Goal: Task Accomplishment & Management: Complete application form

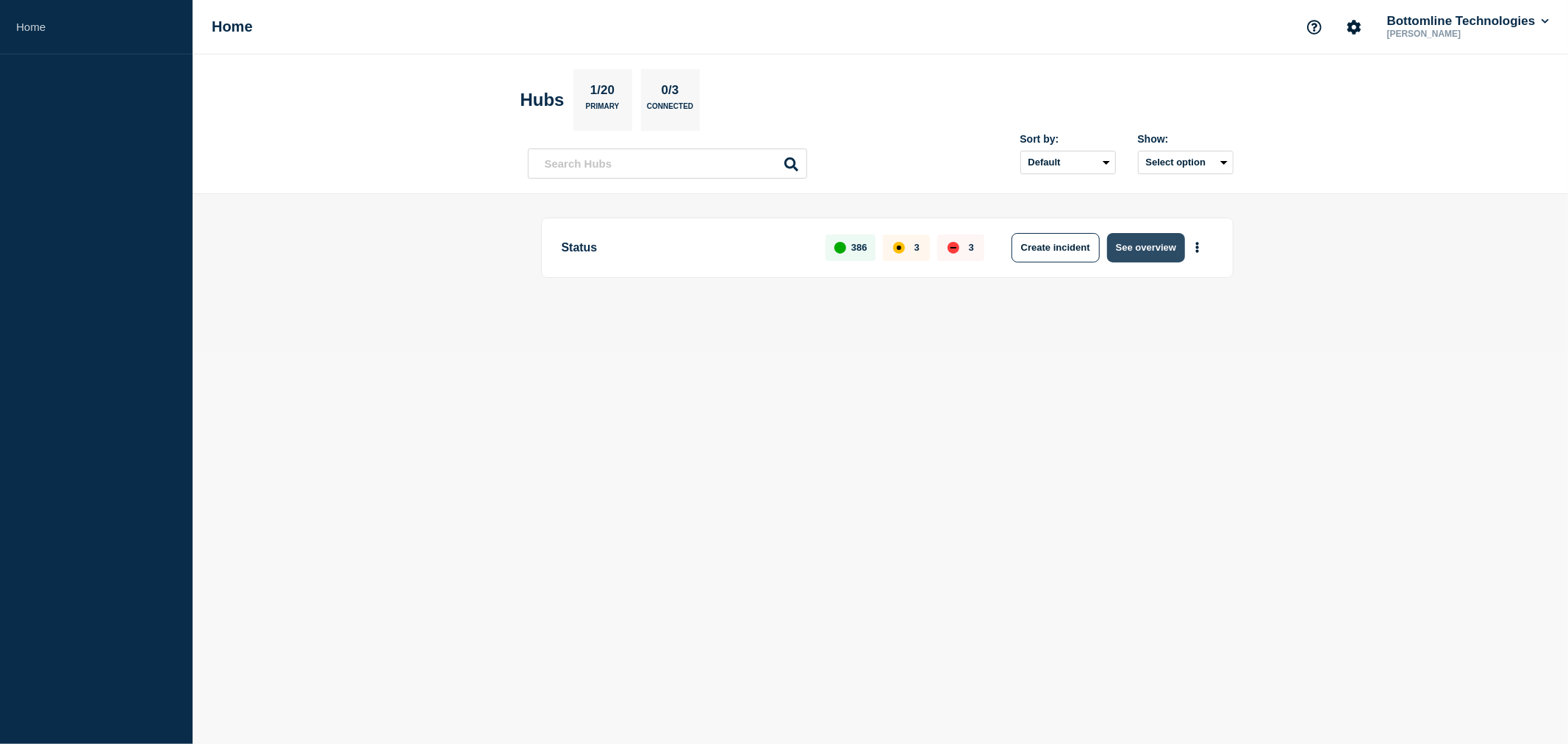
click at [1154, 246] on button "See overview" at bounding box center [1145, 247] width 78 height 30
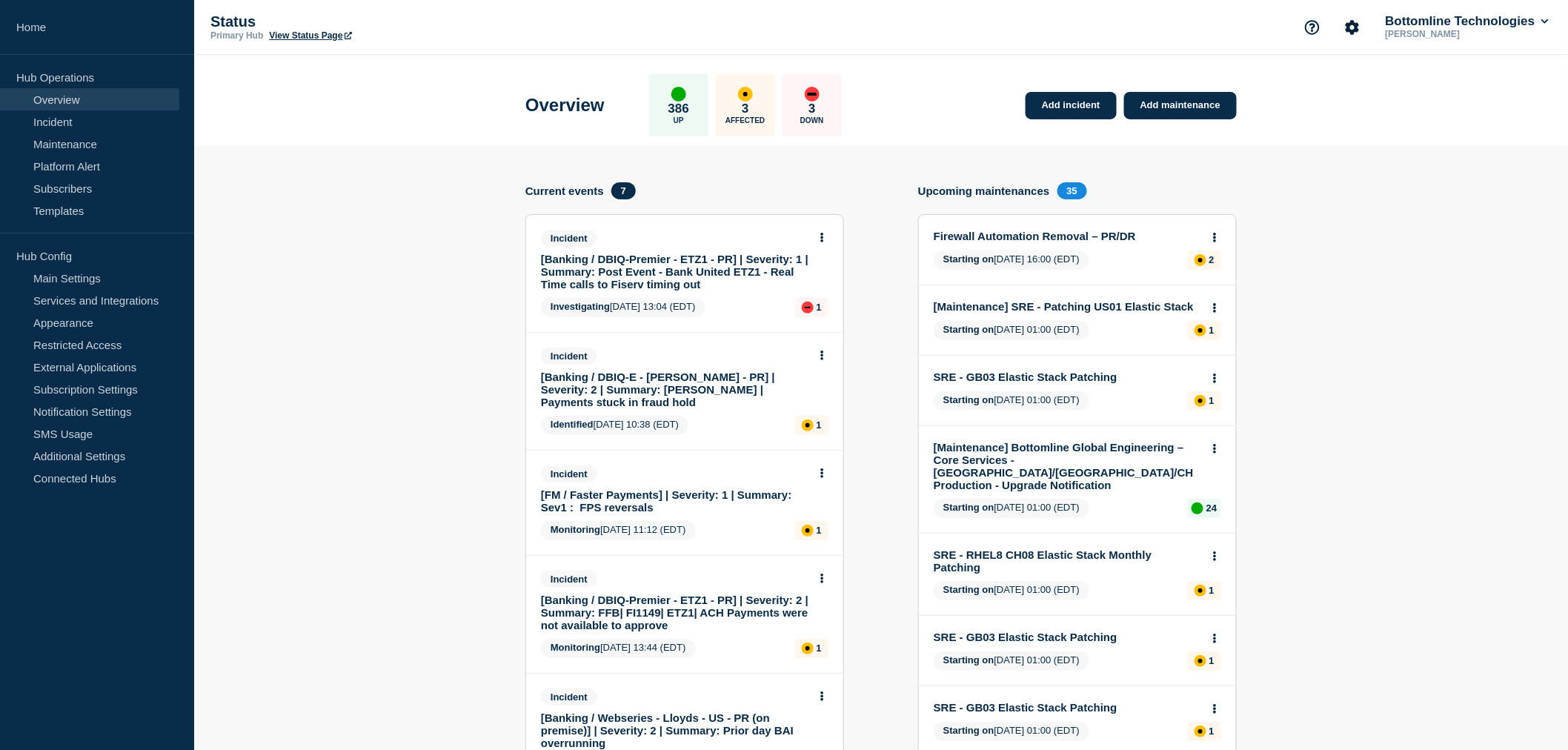
click at [647, 268] on link "[Banking / DBIQ-Premier - ETZ1 - PR] | Severity: 1 | Summary: Post Event - Bank…" at bounding box center [675, 271] width 267 height 38
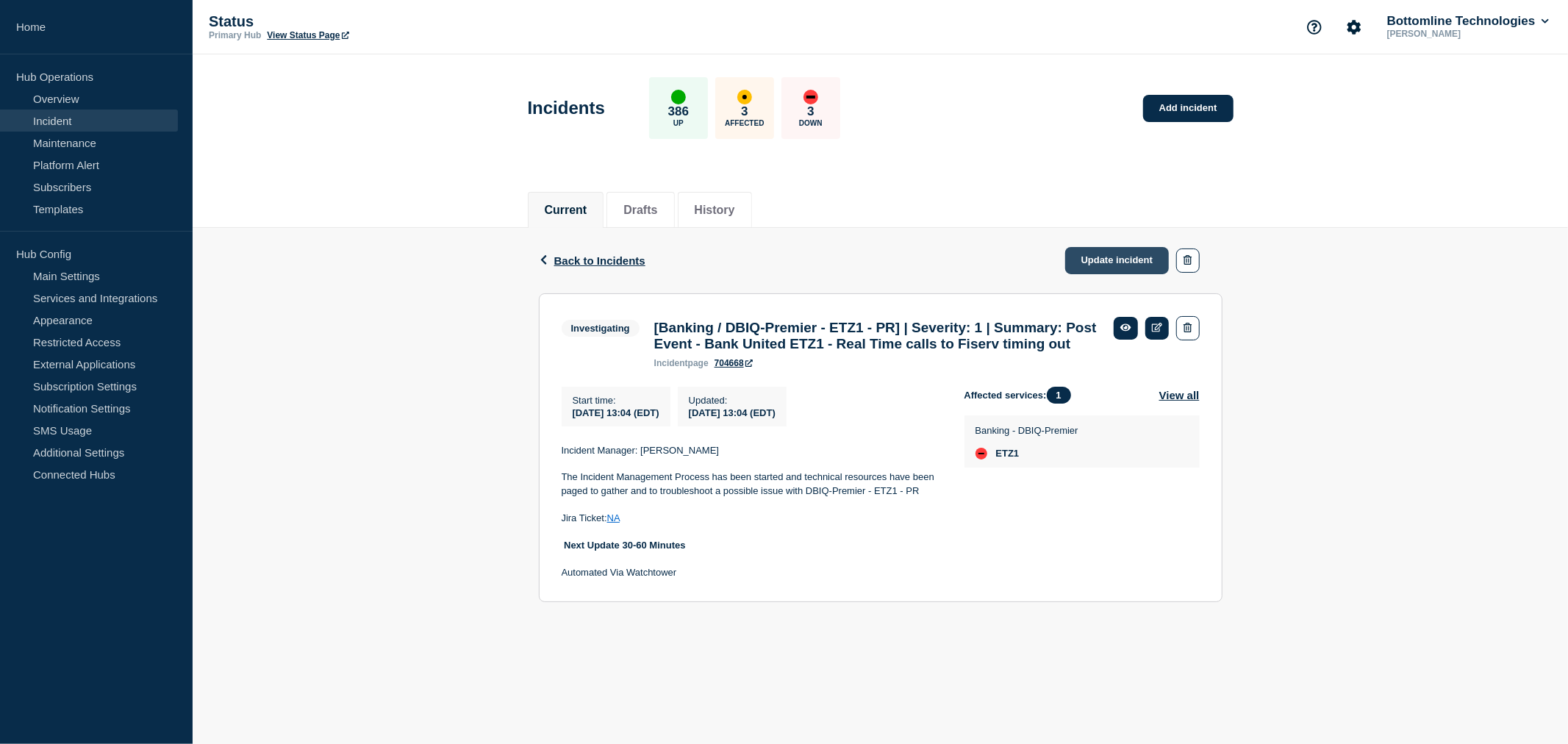
click at [1133, 255] on link "Update incident" at bounding box center [1117, 260] width 104 height 27
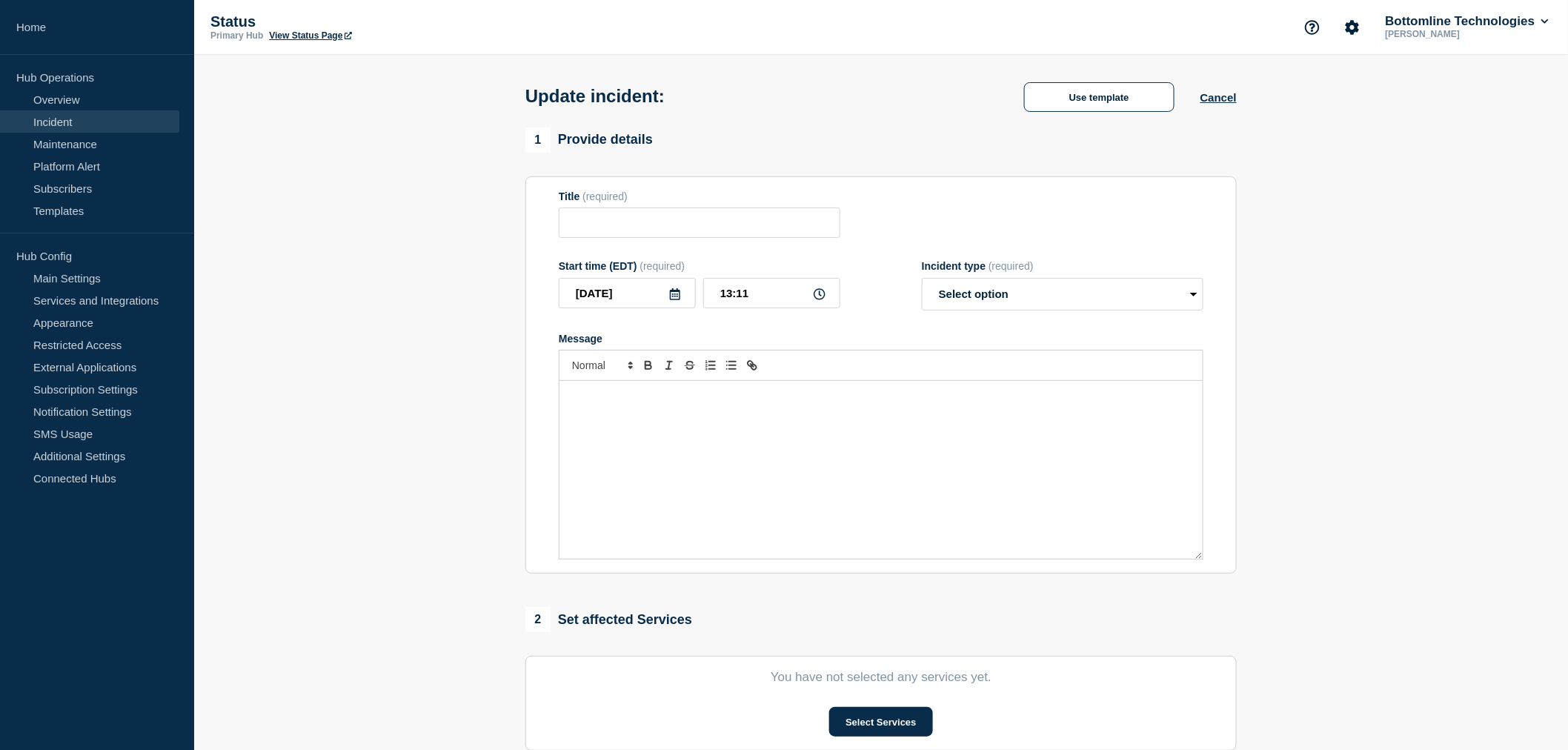
type input "[Banking / DBIQ-Premier - ETZ1 - PR] | Severity: 1 | Summary: Post Event - Bank…"
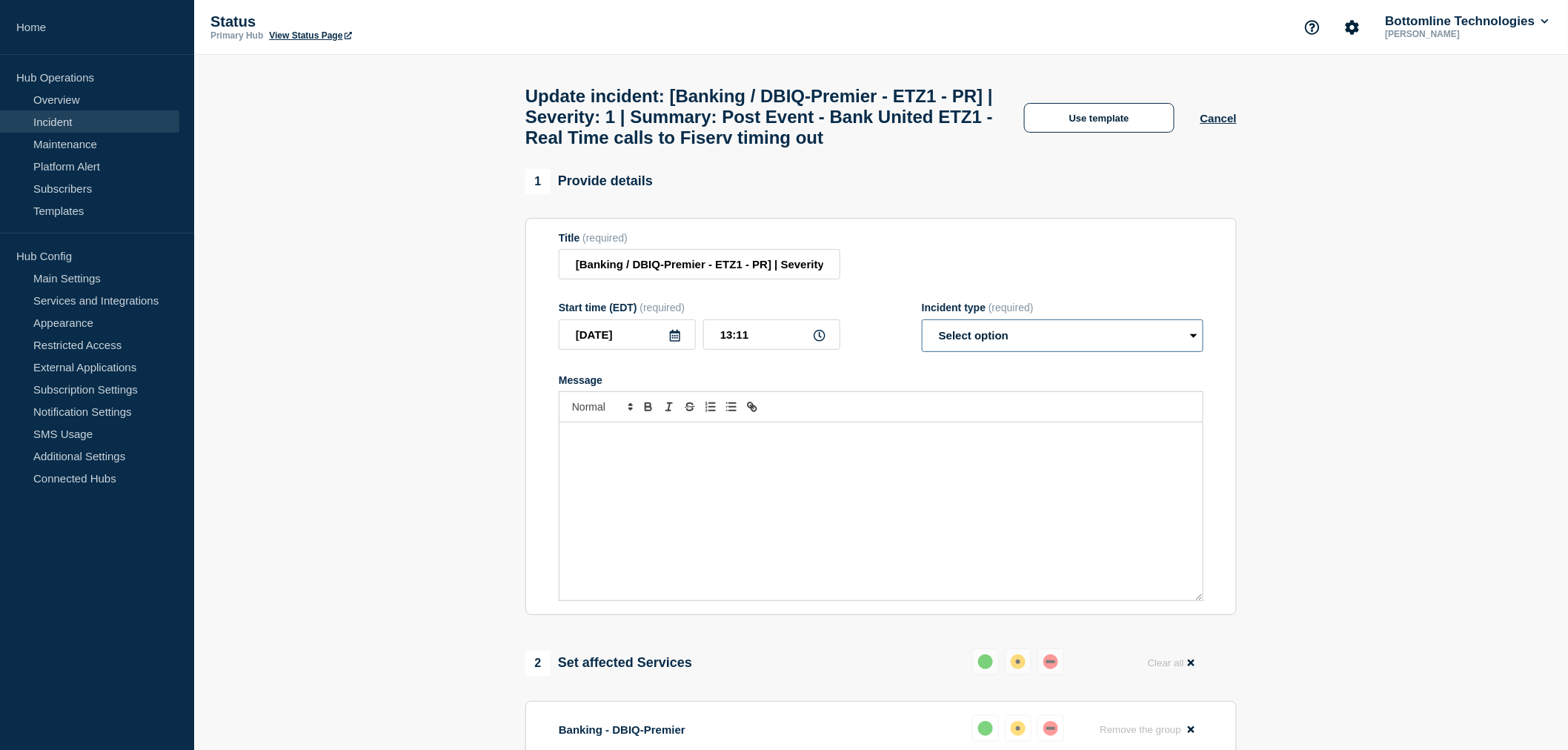
click at [980, 352] on select "Select option Investigating Identified Monitoring Resolved" at bounding box center [1063, 335] width 282 height 32
select select "resolved"
click at [922, 352] on select "Select option Investigating Identified Monitoring Resolved" at bounding box center [1063, 335] width 282 height 32
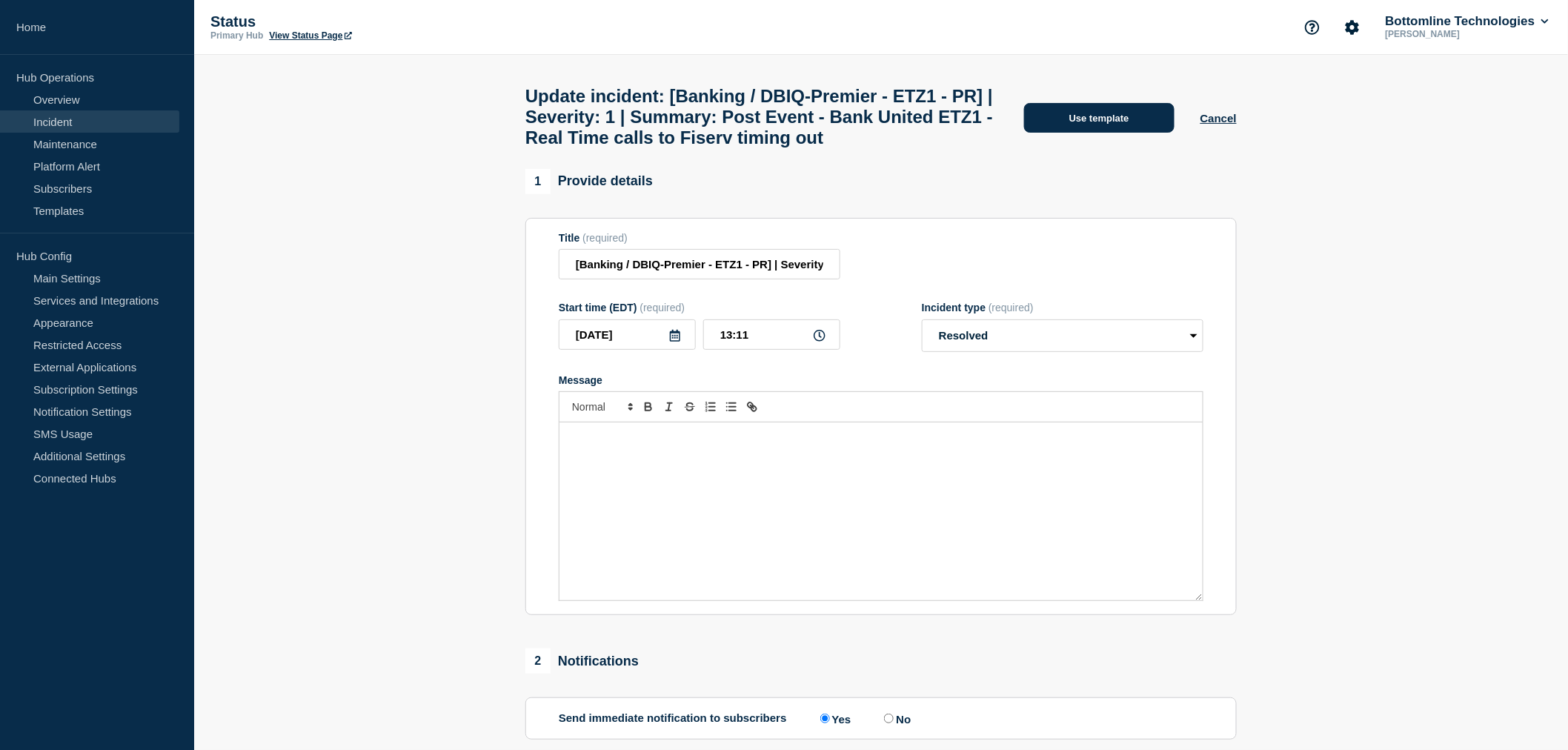
click at [1076, 132] on button "Use template" at bounding box center [1099, 117] width 151 height 30
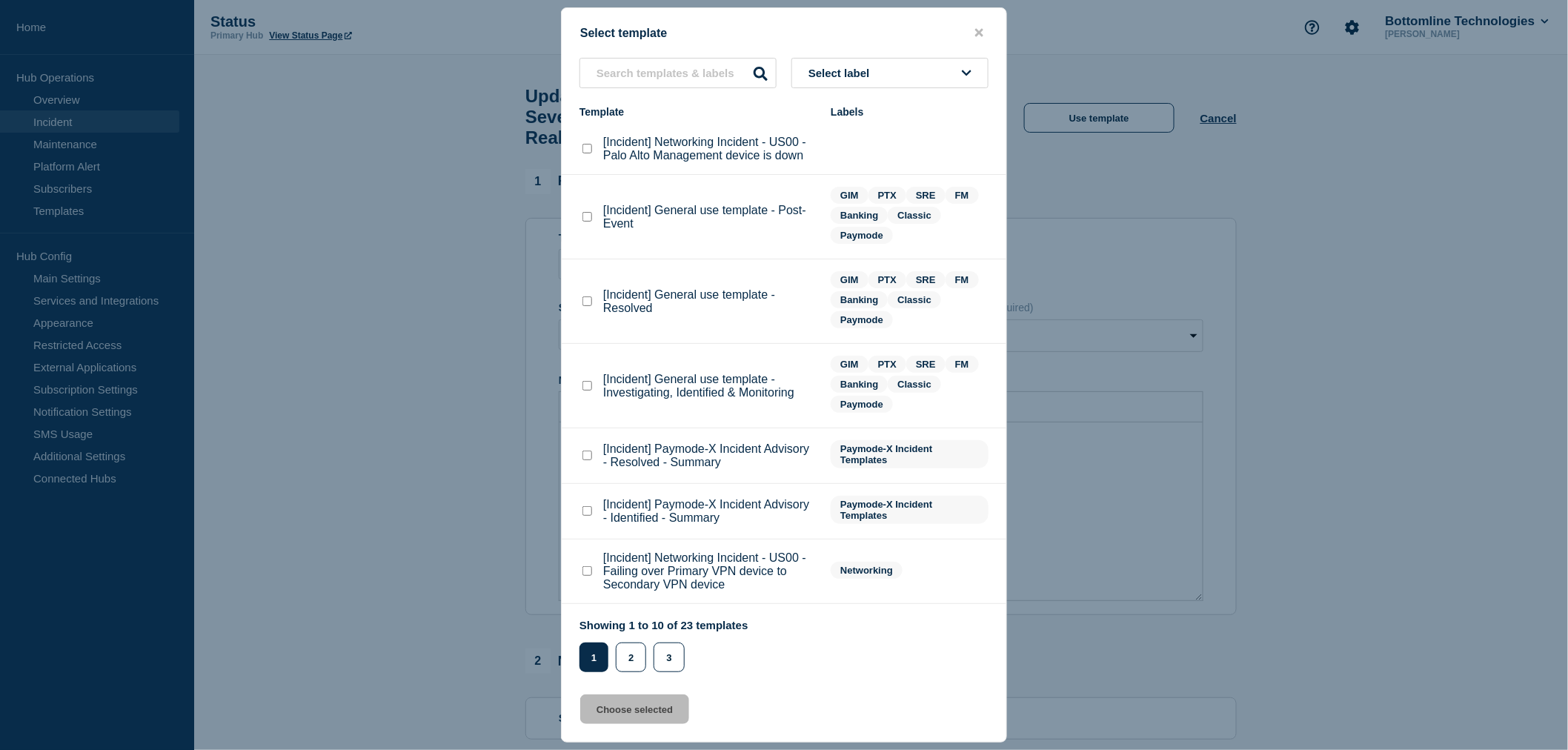
click at [583, 302] on checkbox"] "[Incident] General use template - Resolved checkbox" at bounding box center [587, 301] width 10 height 10
checkbox checkbox"] "true"
click at [620, 712] on button "Choose selected" at bounding box center [634, 709] width 109 height 30
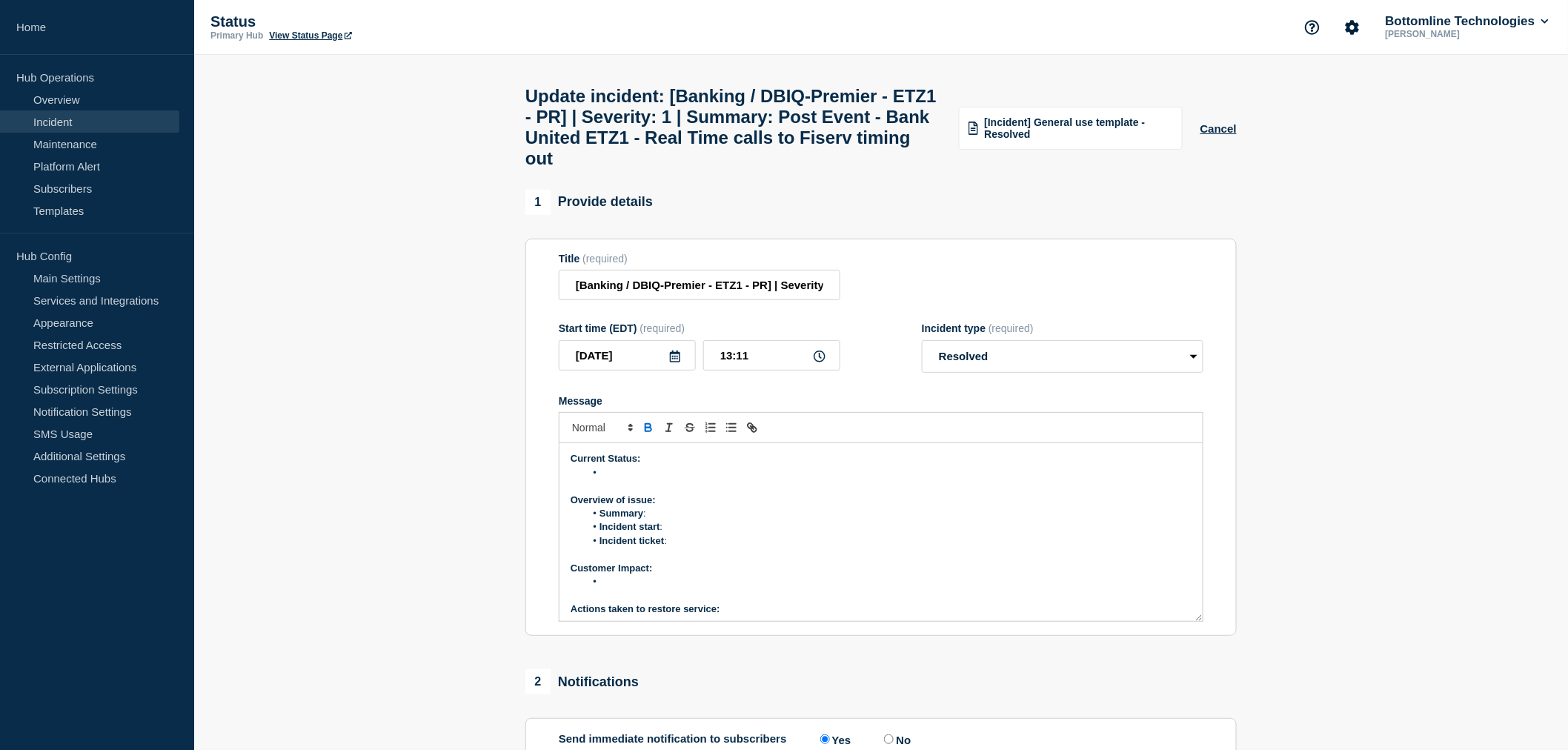
click at [616, 492] on p "Message" at bounding box center [881, 486] width 621 height 13
click at [616, 479] on li "Message" at bounding box center [888, 473] width 607 height 13
click at [607, 479] on li "Message" at bounding box center [888, 473] width 607 height 13
click at [655, 520] on li "Summary :" at bounding box center [888, 513] width 607 height 13
click at [661, 520] on li "Summary :" at bounding box center [888, 513] width 607 height 13
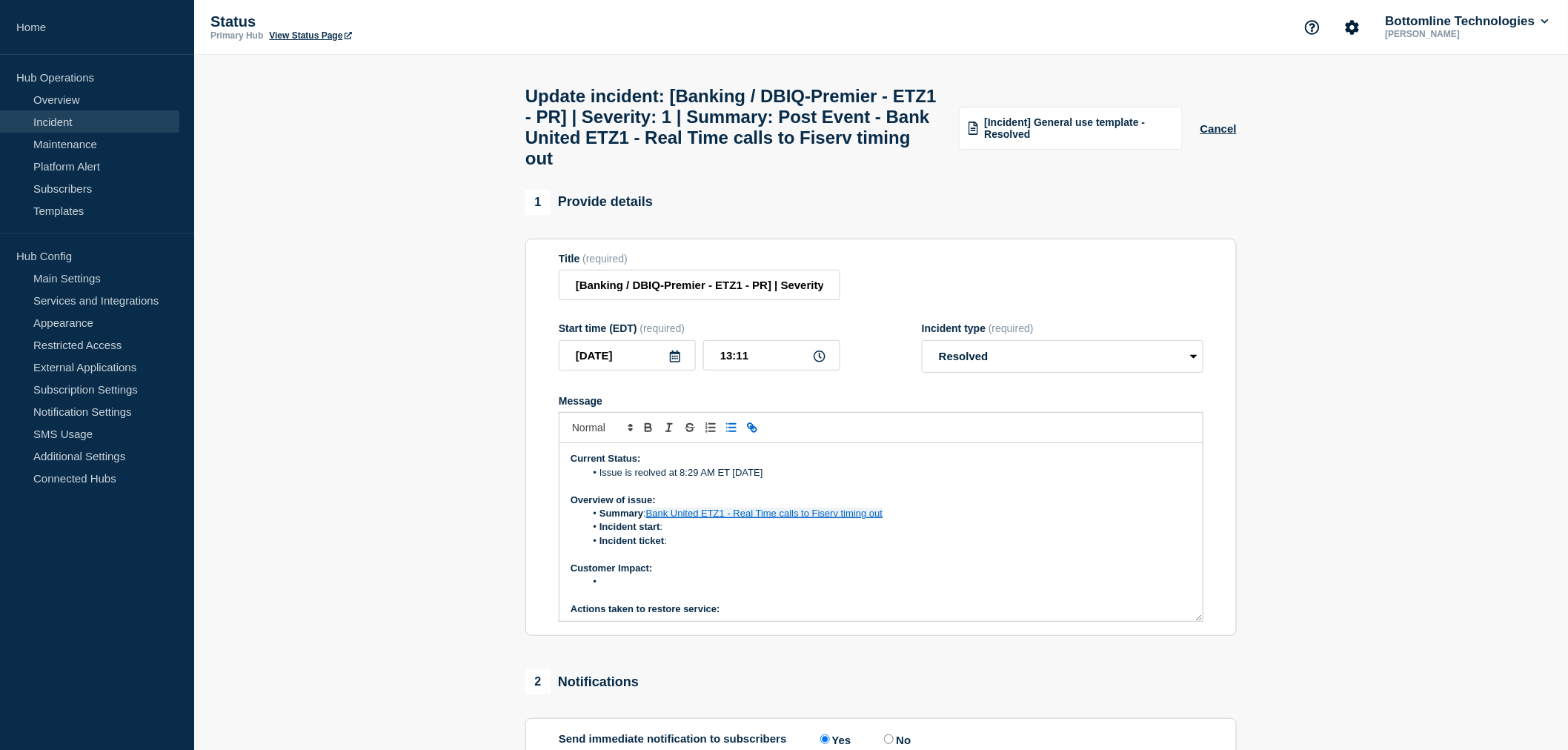
click at [902, 520] on li "Summary : Bank United ETZ1 - Real Time calls to Fiserv timing out" at bounding box center [888, 513] width 607 height 13
drag, startPoint x: 735, startPoint y: 528, endPoint x: 641, endPoint y: 536, distance: 94.3
click at [641, 520] on li "Summary : Bank United ETZ1 - Real Time calls to Fiserv timing out" at bounding box center [888, 513] width 607 height 13
drag, startPoint x: 641, startPoint y: 536, endPoint x: 650, endPoint y: 532, distance: 9.8
click at [650, 520] on li "Summary : Bank United ETZ1 - Real Time calls to Fiserv timing out" at bounding box center [888, 513] width 607 height 13
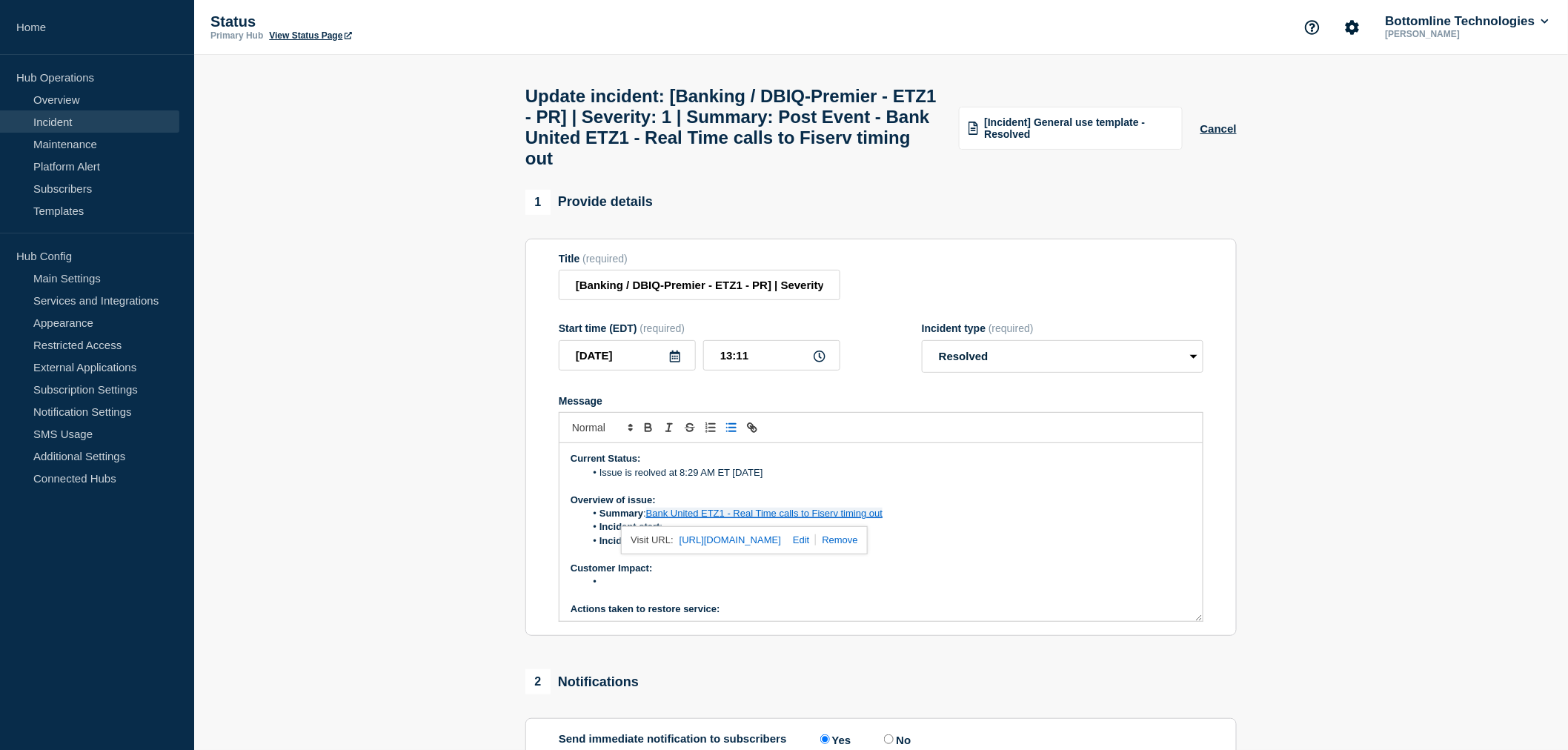
click at [816, 545] on link at bounding box center [798, 540] width 35 height 11
type input "[URL][DOMAIN_NAME]"
click at [937, 561] on p "Message" at bounding box center [881, 554] width 621 height 13
drag, startPoint x: 730, startPoint y: 529, endPoint x: 656, endPoint y: 536, distance: 74.3
click at [656, 520] on li "Summary : Bank United ETZ1 - Real Time calls to Fiserv timing out" at bounding box center [888, 513] width 607 height 13
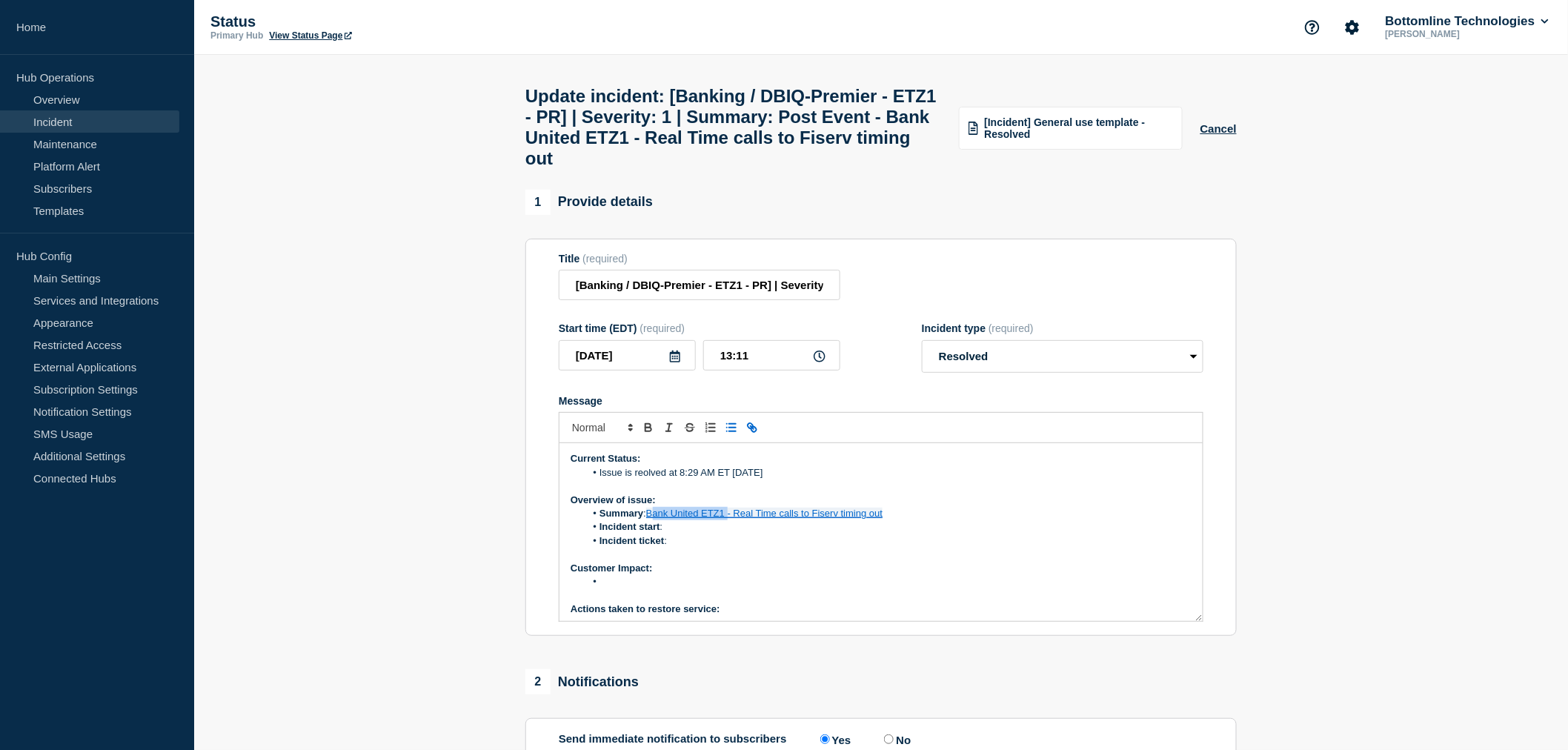
drag, startPoint x: 650, startPoint y: 538, endPoint x: 731, endPoint y: 531, distance: 81.3
click at [731, 520] on li "Summary : Bank United ETZ1 - Real Time calls to Fiserv timing out" at bounding box center [888, 513] width 607 height 13
drag, startPoint x: 820, startPoint y: 531, endPoint x: 650, endPoint y: 535, distance: 170.0
click at [650, 520] on li "Summary : Real Time calls to Fiserv timing out" at bounding box center [888, 513] width 607 height 13
click at [650, 518] on link "Real Time calls to Fiserv timing out" at bounding box center [721, 513] width 150 height 11
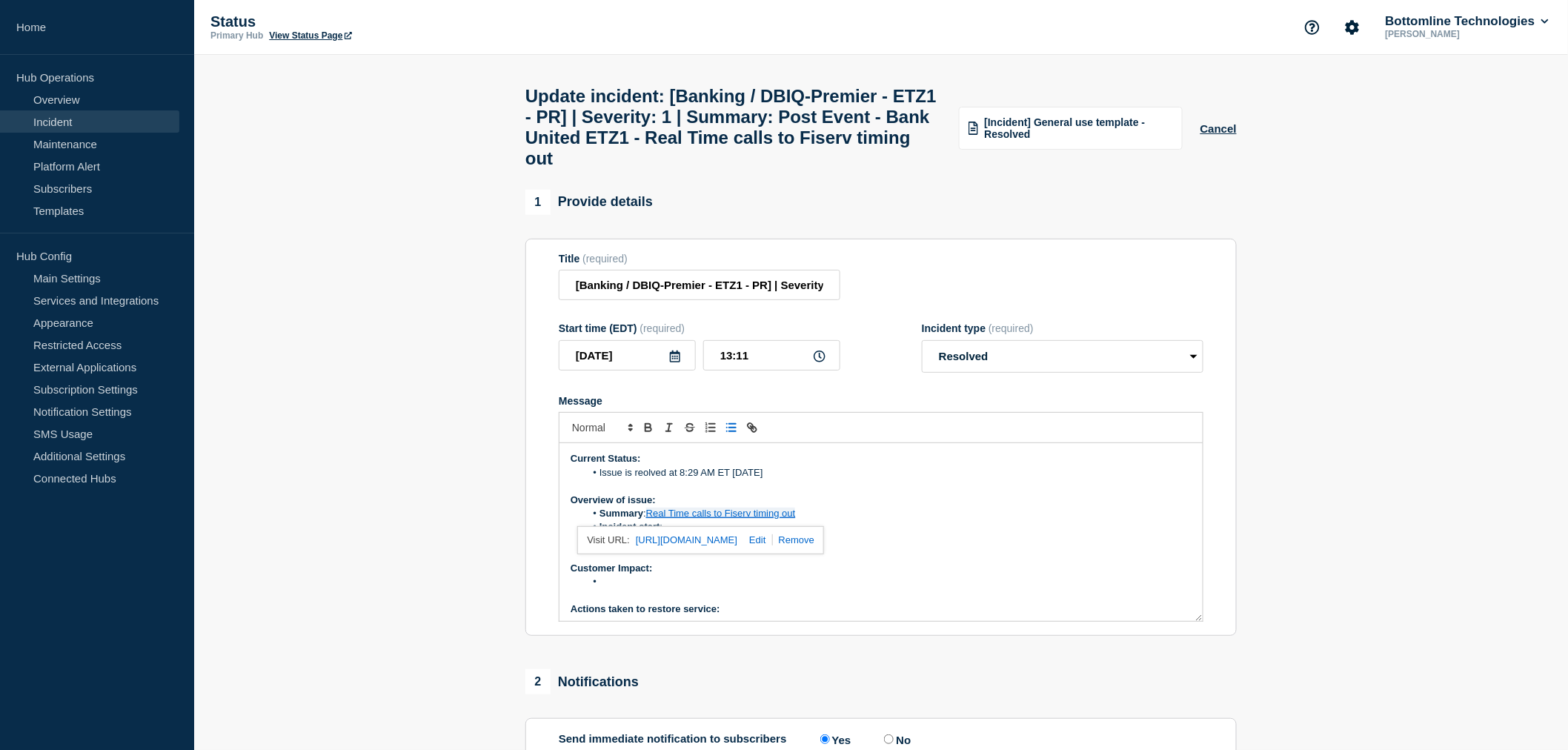
click at [772, 545] on link at bounding box center [754, 540] width 35 height 11
click at [662, 550] on input "[URL][DOMAIN_NAME]" at bounding box center [658, 540] width 126 height 19
click at [865, 534] on li "Incident start :" at bounding box center [888, 526] width 607 height 13
click at [686, 534] on li "Incident start :" at bounding box center [888, 526] width 607 height 13
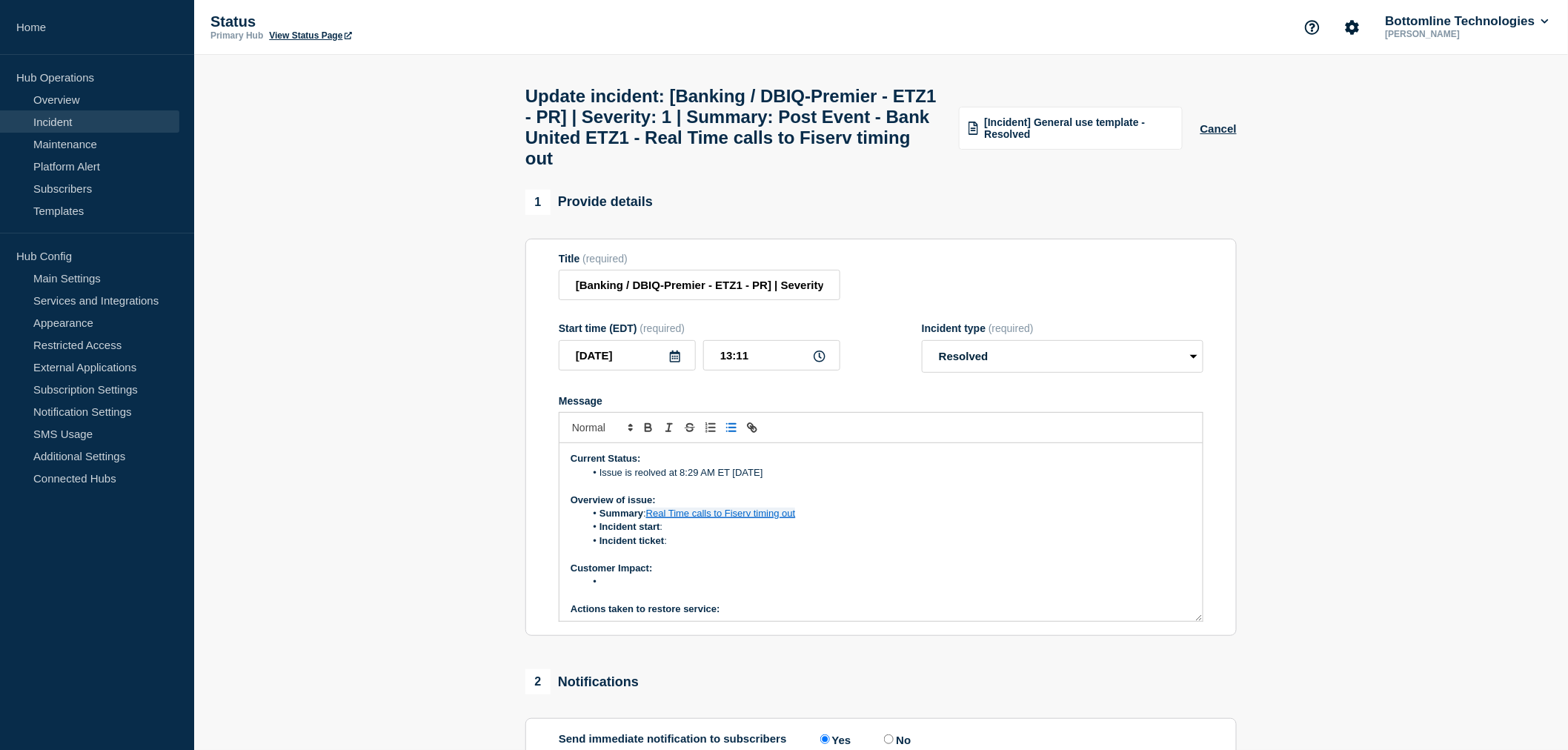
click at [683, 534] on li "Incident start :" at bounding box center [888, 526] width 607 height 13
drag, startPoint x: 741, startPoint y: 549, endPoint x: 665, endPoint y: 544, distance: 76.2
click at [665, 534] on li "Incident start : [DATE] 07:30 AM" at bounding box center [888, 526] width 607 height 13
drag, startPoint x: 739, startPoint y: 544, endPoint x: 667, endPoint y: 547, distance: 72.1
click at [667, 534] on li "Incident start : [DATE] 07:30 AM" at bounding box center [888, 526] width 607 height 13
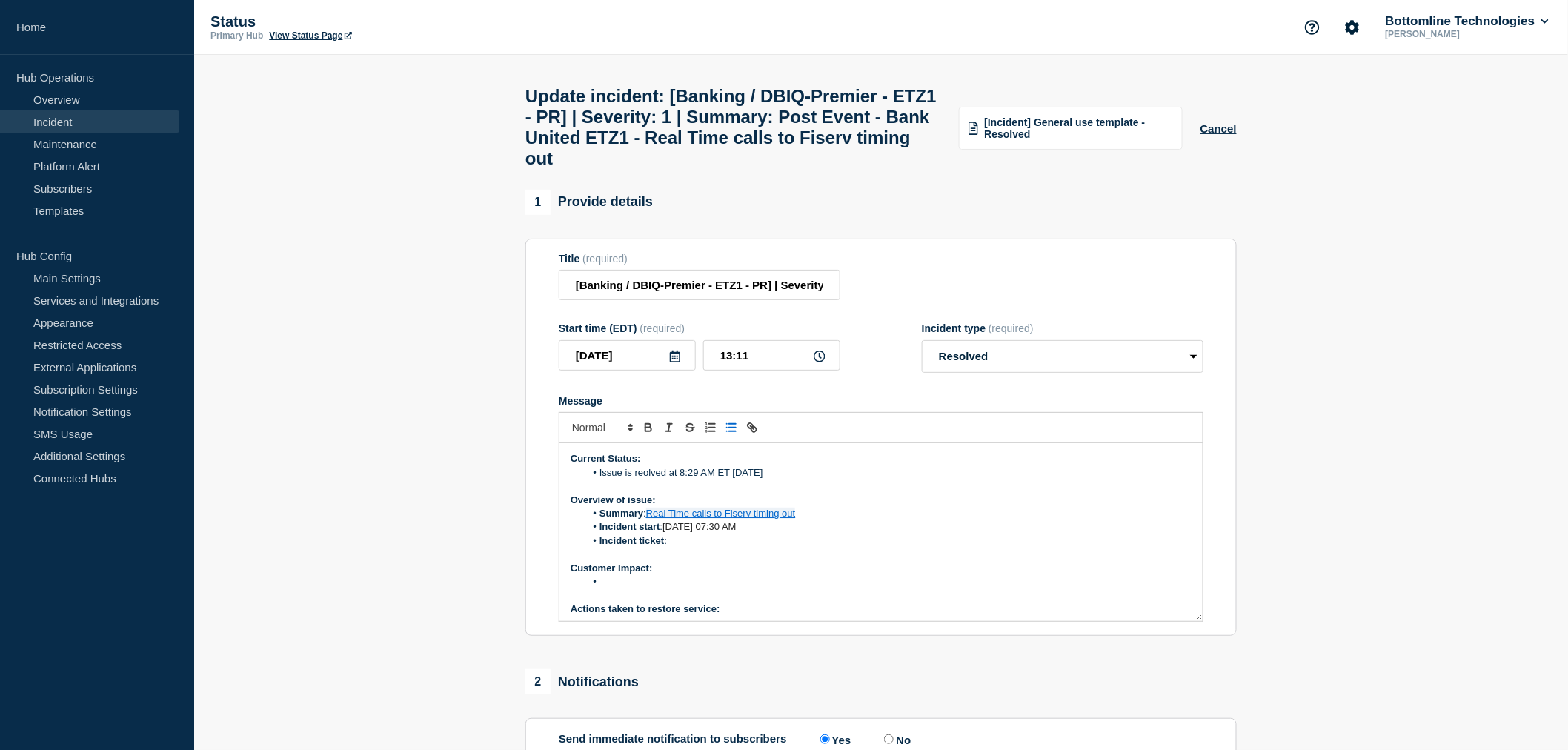
click at [673, 548] on li "Incident ticket :" at bounding box center [888, 541] width 607 height 13
click at [624, 588] on li "Message" at bounding box center [888, 582] width 607 height 13
drag, startPoint x: 783, startPoint y: 602, endPoint x: 600, endPoint y: 597, distance: 183.1
click at [600, 588] on li "Money Movement, Poor User experience" at bounding box center [888, 582] width 607 height 13
click at [732, 575] on p "Customer Impact:" at bounding box center [881, 569] width 621 height 13
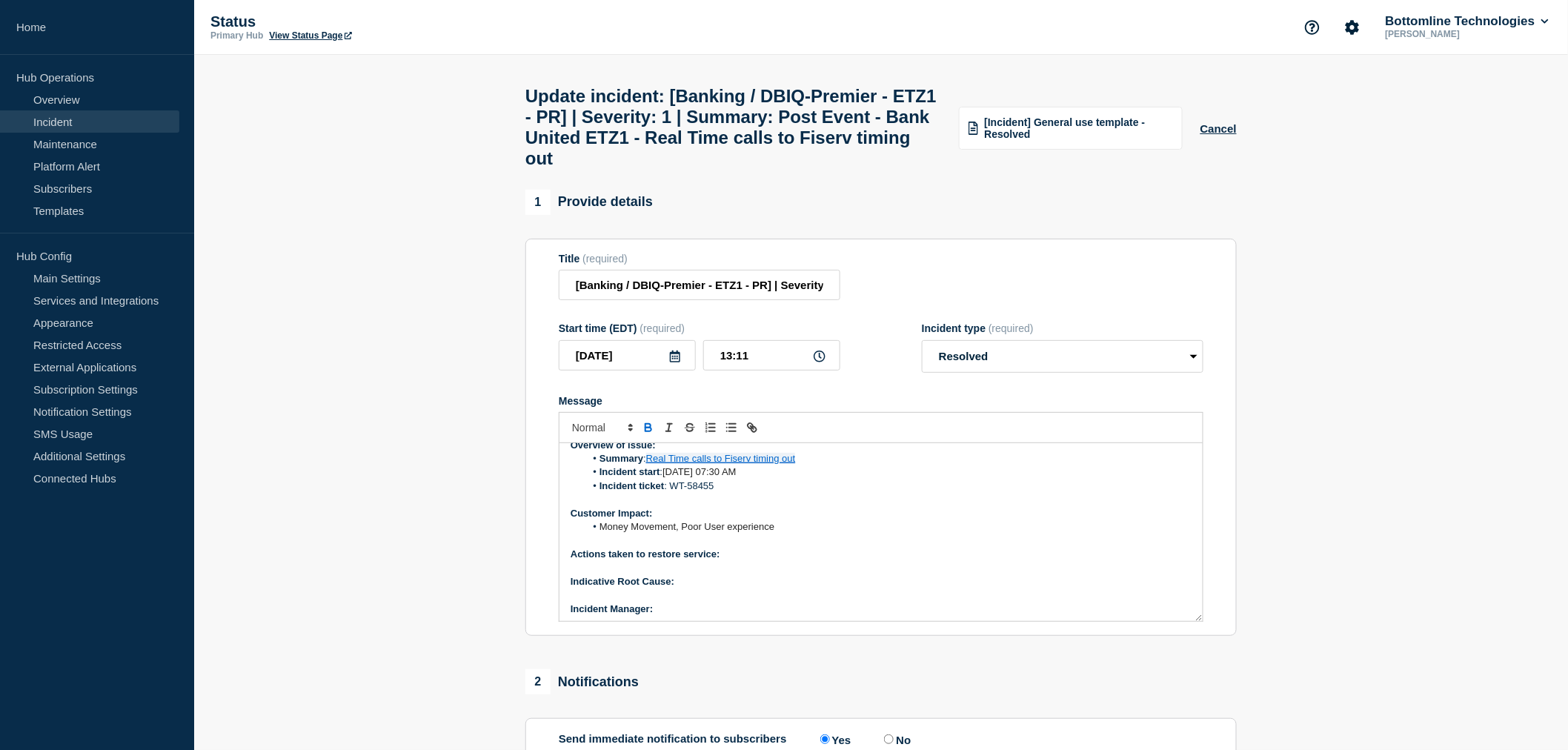
scroll to position [85, 0]
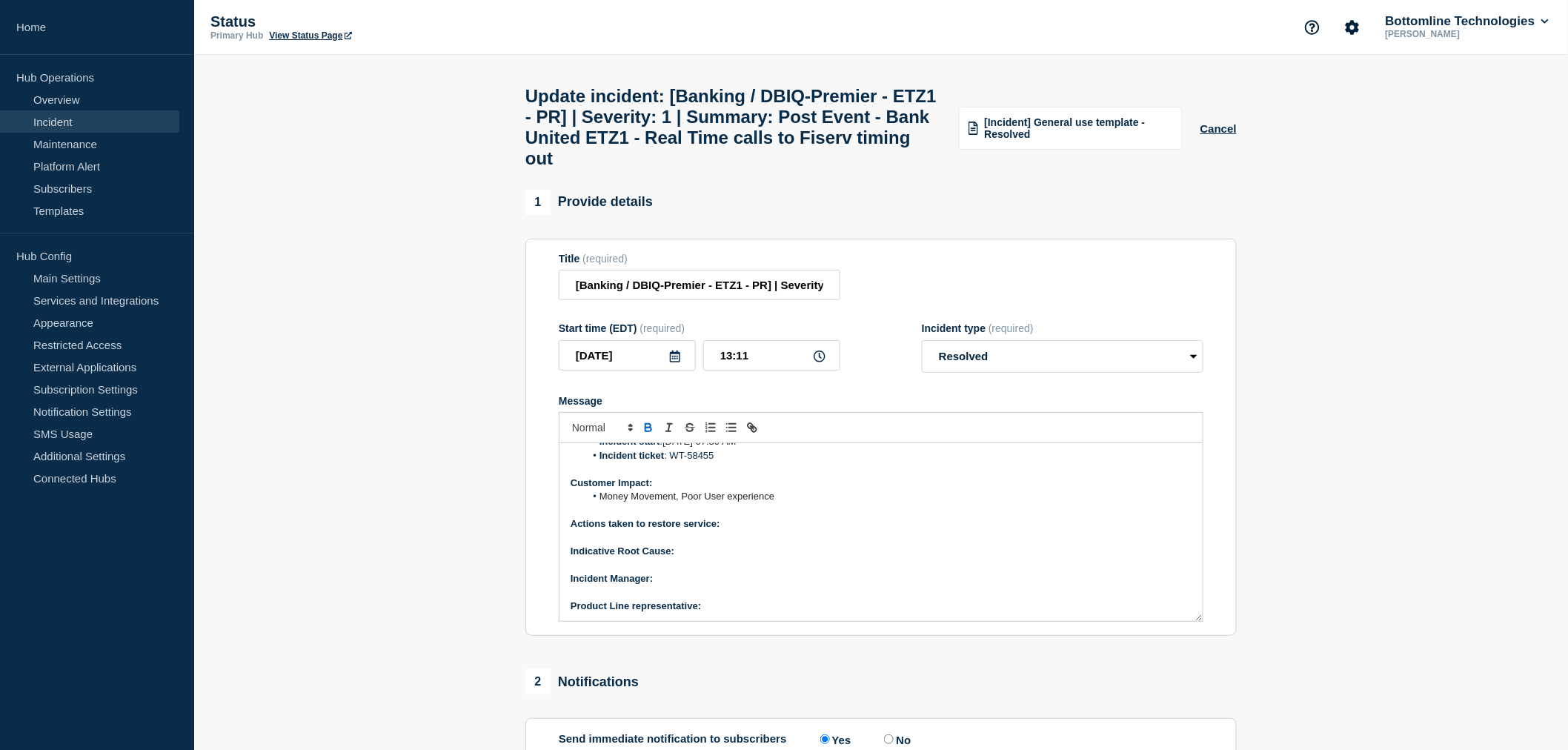
click at [729, 531] on p "Actions taken to restore service:" at bounding box center [881, 524] width 621 height 13
drag, startPoint x: 810, startPoint y: 539, endPoint x: 725, endPoint y: 544, distance: 85.1
click at [725, 531] on p "Actions taken to restore service: Customer owned" at bounding box center [881, 524] width 621 height 13
click at [695, 558] on p "Indicative Root Cause:" at bounding box center [881, 551] width 621 height 13
drag, startPoint x: 771, startPoint y: 571, endPoint x: 678, endPoint y: 569, distance: 93.0
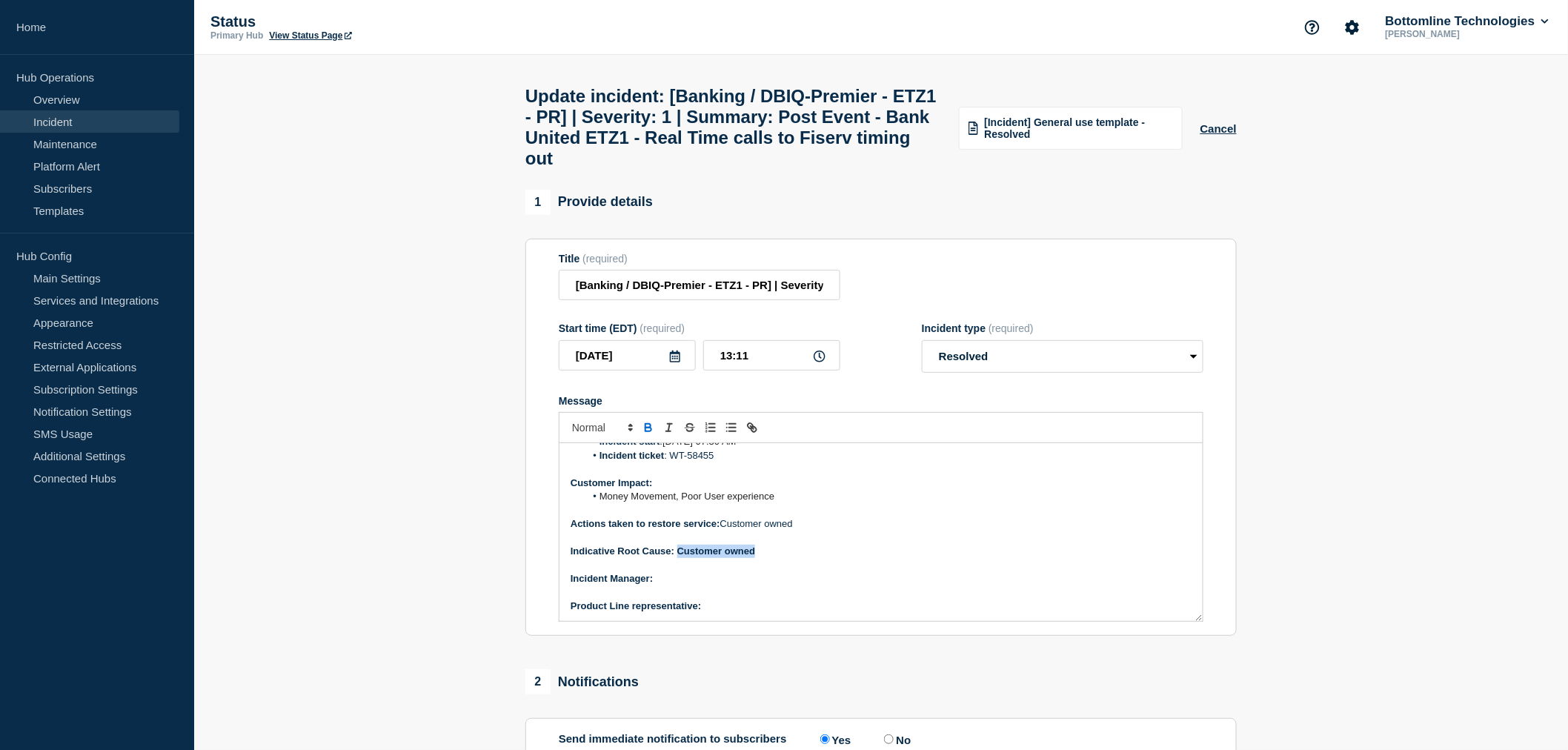
click at [678, 558] on p "Indicative Root Cause: Customer owned" at bounding box center [881, 551] width 621 height 13
click at [676, 586] on p "﻿Incident Manager:" at bounding box center [881, 578] width 621 height 13
drag, startPoint x: 713, startPoint y: 590, endPoint x: 658, endPoint y: 600, distance: 55.9
click at [658, 586] on p "﻿Incident Manager: [PERSON_NAME]" at bounding box center [881, 578] width 621 height 13
click at [721, 613] on p "Product Line representative:" at bounding box center [881, 606] width 621 height 13
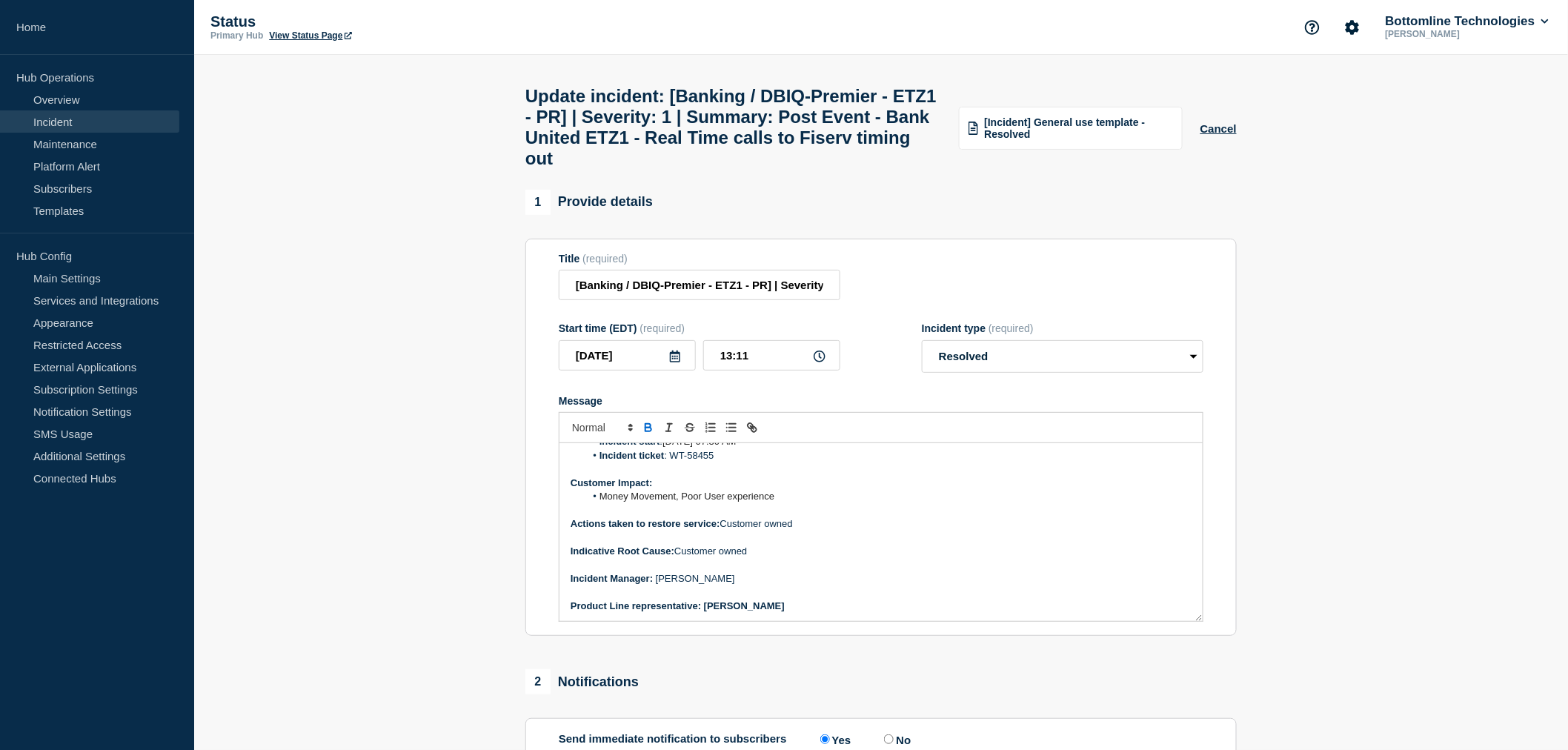
click at [785, 612] on strong "Product Line representative: [PERSON_NAME]" at bounding box center [678, 606] width 214 height 11
drag, startPoint x: 801, startPoint y: 624, endPoint x: 707, endPoint y: 624, distance: 94.0
click at [707, 612] on p "Product Line representative: [PERSON_NAME]" at bounding box center [881, 605] width 621 height 13
click at [817, 585] on p "﻿Incident Manager: [PERSON_NAME]" at bounding box center [881, 577] width 621 height 13
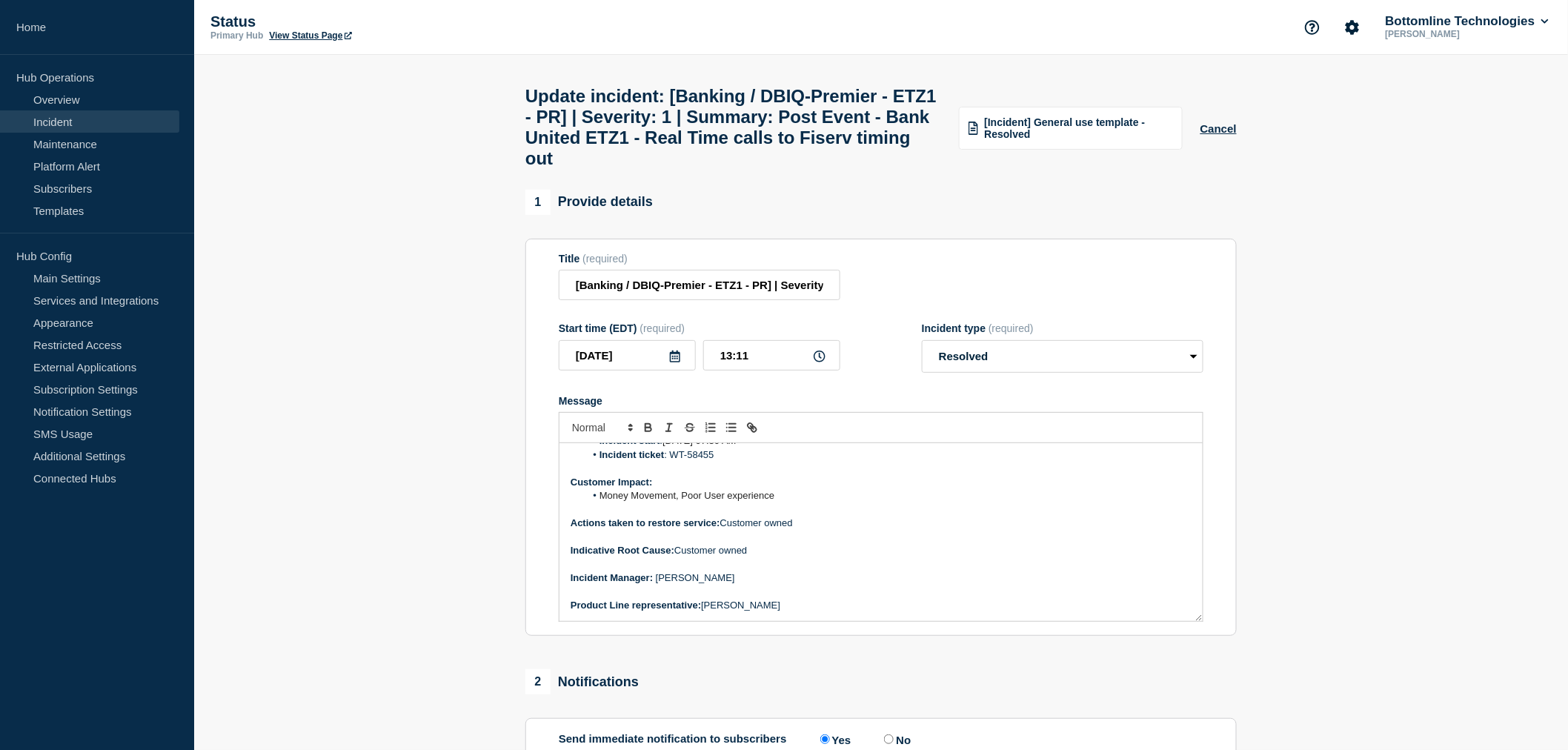
scroll to position [85, 0]
drag, startPoint x: 722, startPoint y: 542, endPoint x: 562, endPoint y: 542, distance: 160.0
click at [562, 542] on div "Current Status: Issue is reolved at 8:29 AM ET [DATE] Overview of issue: Summar…" at bounding box center [881, 532] width 643 height 178
copy strong "Actions taken to restore service:"
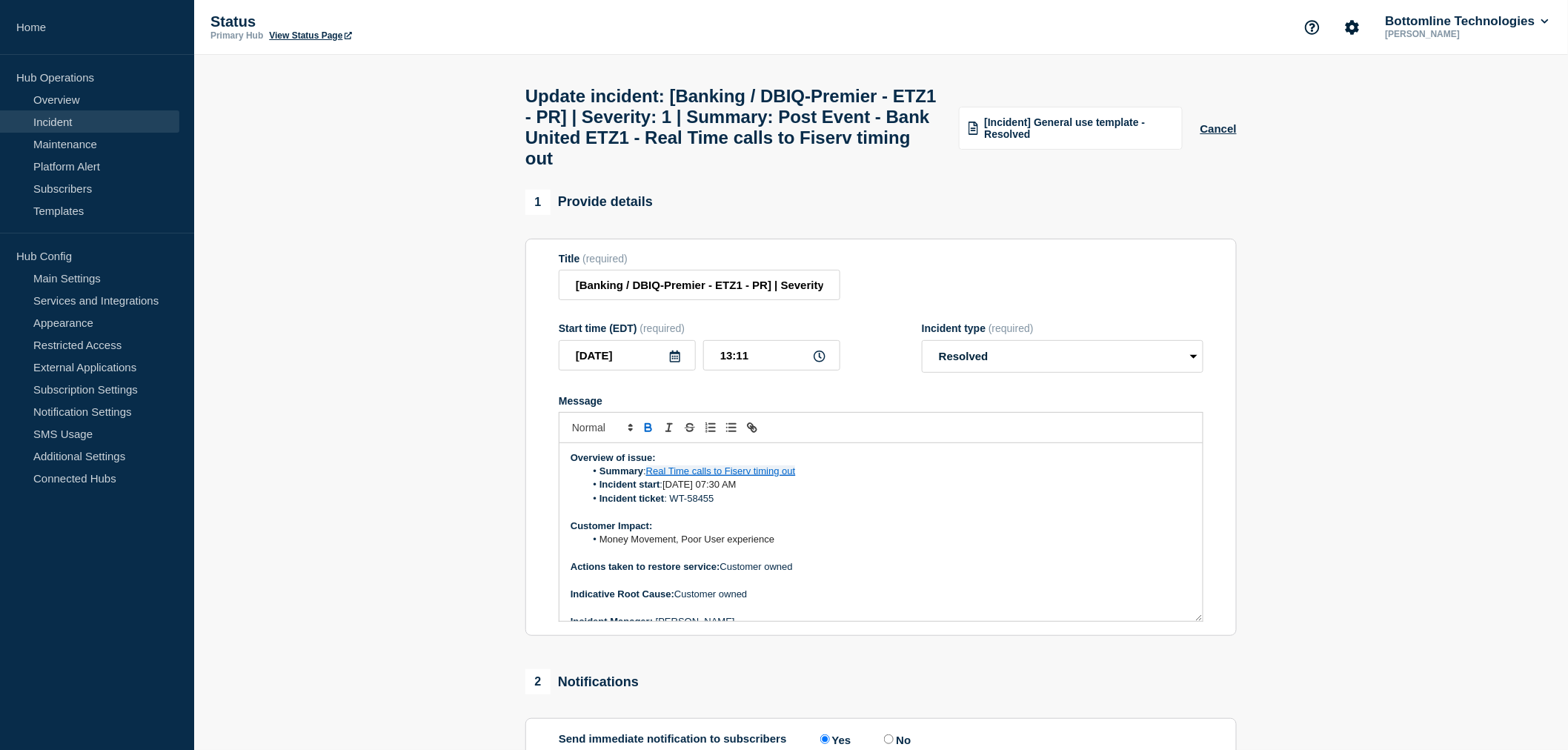
scroll to position [36, 0]
drag, startPoint x: 718, startPoint y: 476, endPoint x: 667, endPoint y: 522, distance: 68.7
click at [667, 512] on li "Incident ticket : WT-58455" at bounding box center [888, 505] width 607 height 13
copy li "WT-58455"
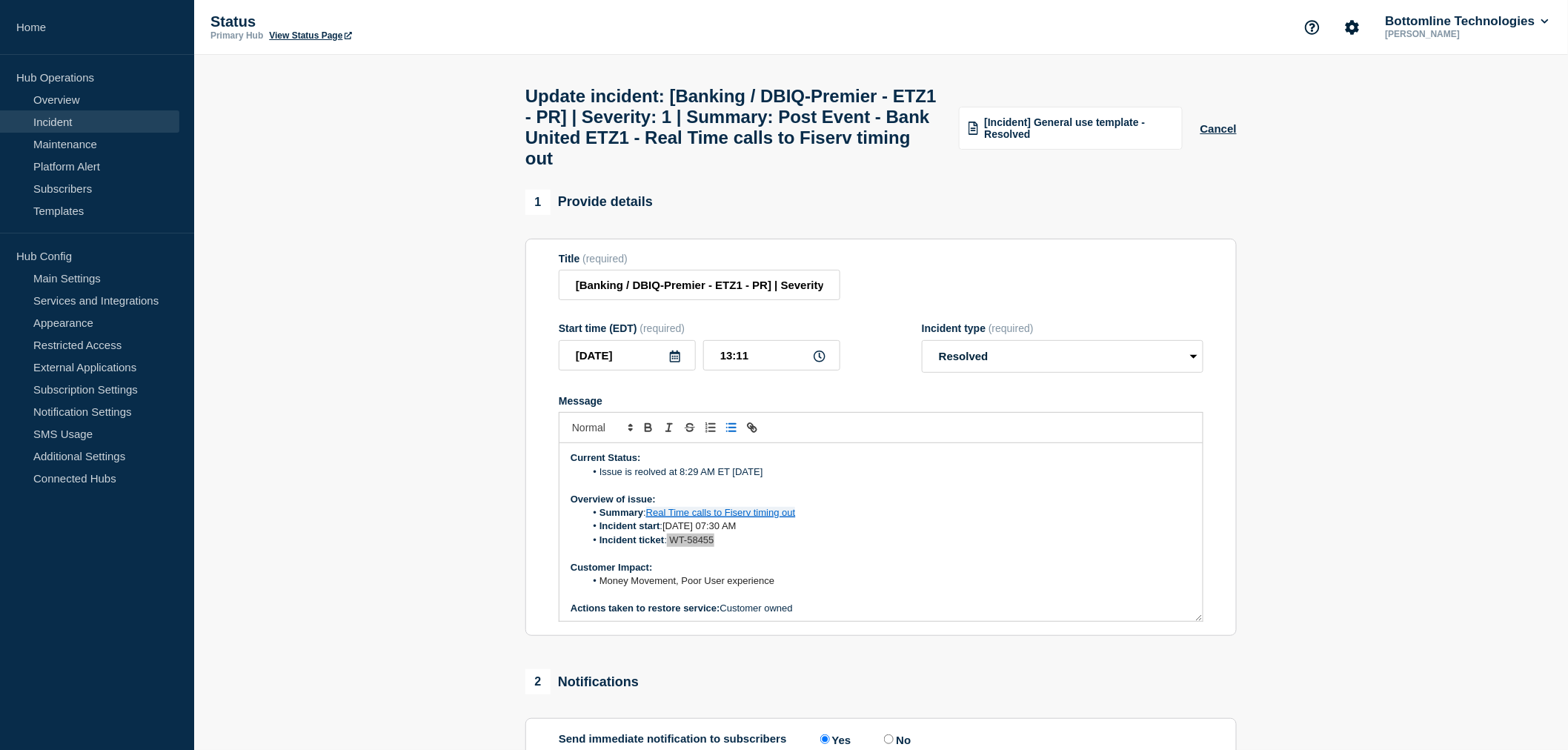
scroll to position [0, 0]
click at [645, 479] on li "Issue is reolved at 8:29 AM ET [DATE]" at bounding box center [888, 473] width 607 height 13
click at [879, 492] on p "Message" at bounding box center [881, 486] width 621 height 13
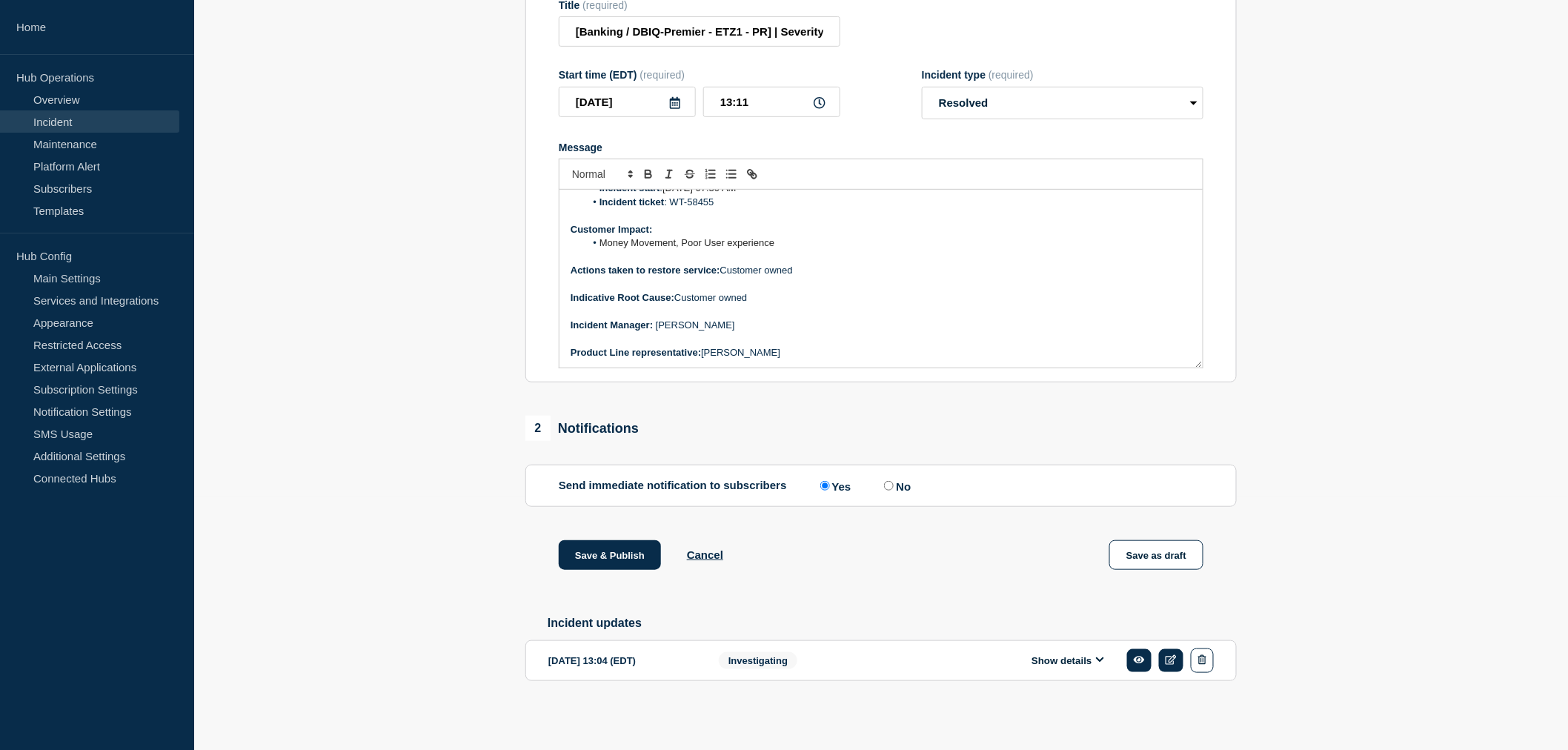
scroll to position [275, 0]
click at [584, 554] on button "Save & Publish" at bounding box center [610, 555] width 102 height 30
